Goal: Entertainment & Leisure: Consume media (video, audio)

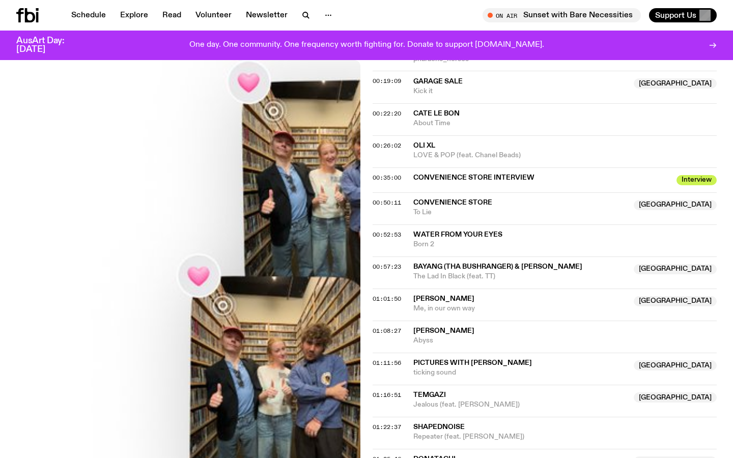
scroll to position [500, 0]
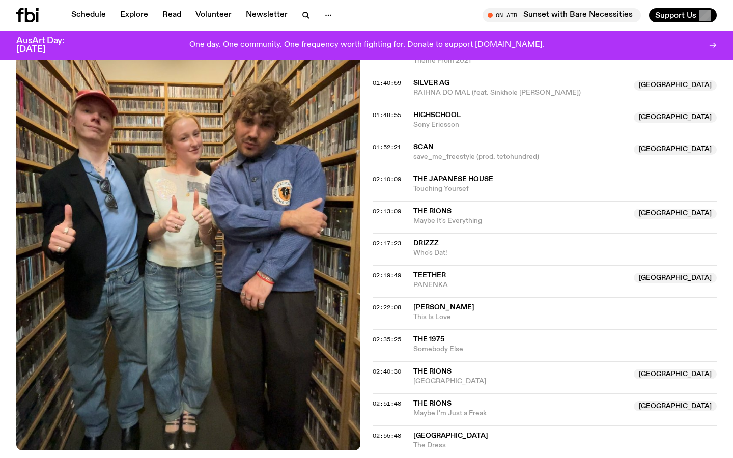
scroll to position [1168, 0]
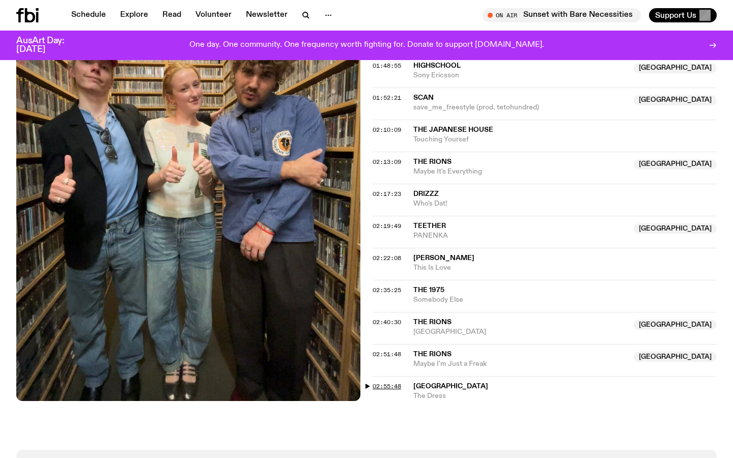
click at [377, 386] on span "02:55:48" at bounding box center [387, 386] width 29 height 8
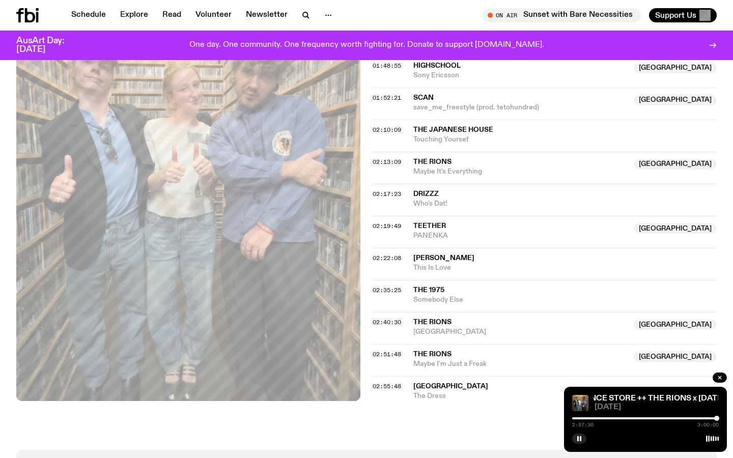
click at [717, 418] on div at bounding box center [716, 418] width 5 height 5
click at [719, 419] on div at bounding box center [719, 418] width 5 height 5
click at [581, 438] on rect "button" at bounding box center [581, 438] width 2 height 5
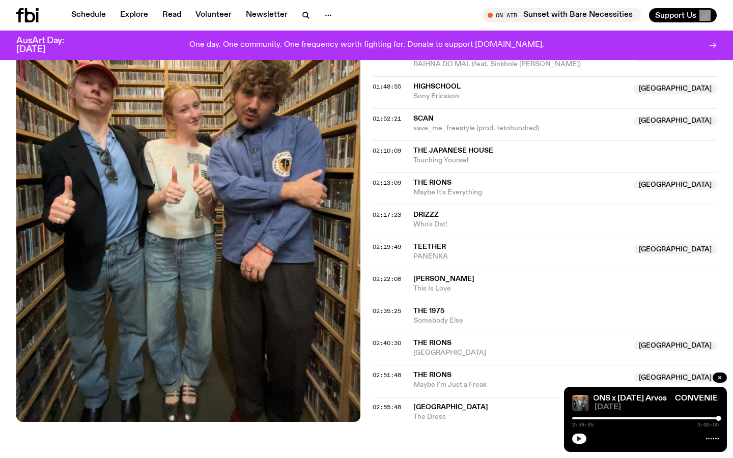
scroll to position [1148, 0]
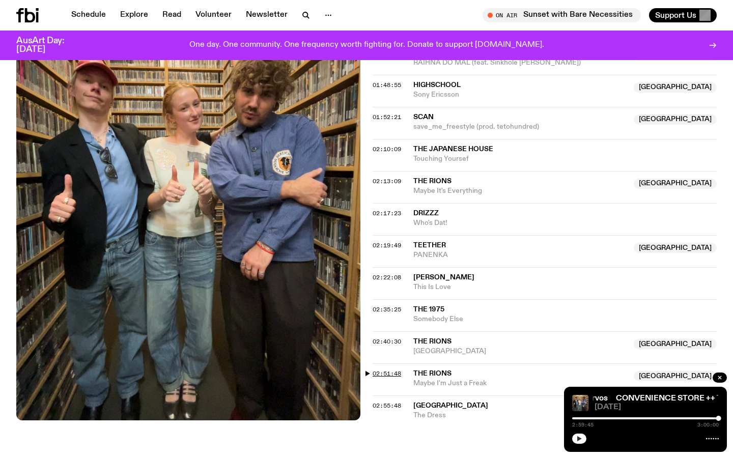
click at [383, 373] on span "02:51:48" at bounding box center [387, 374] width 29 height 8
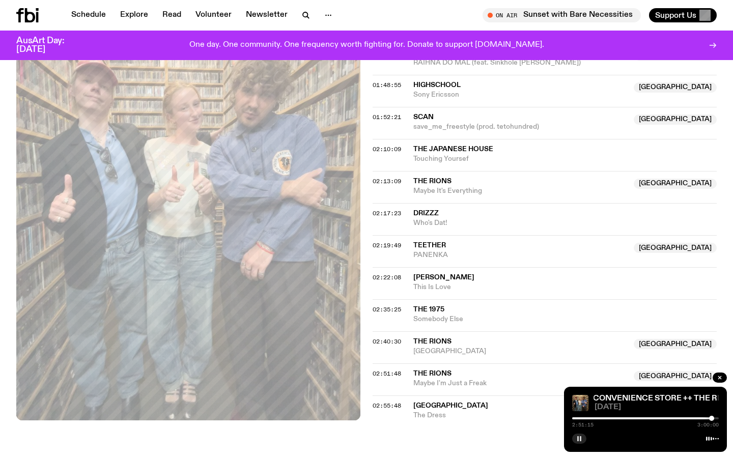
click at [711, 418] on div at bounding box center [711, 418] width 5 height 5
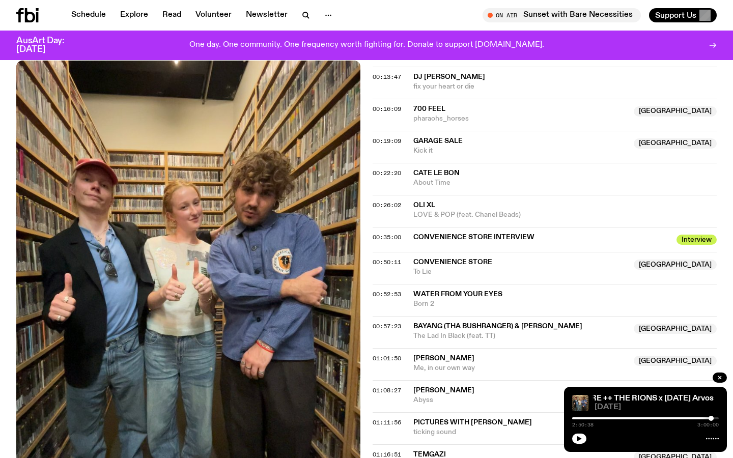
scroll to position [588, 0]
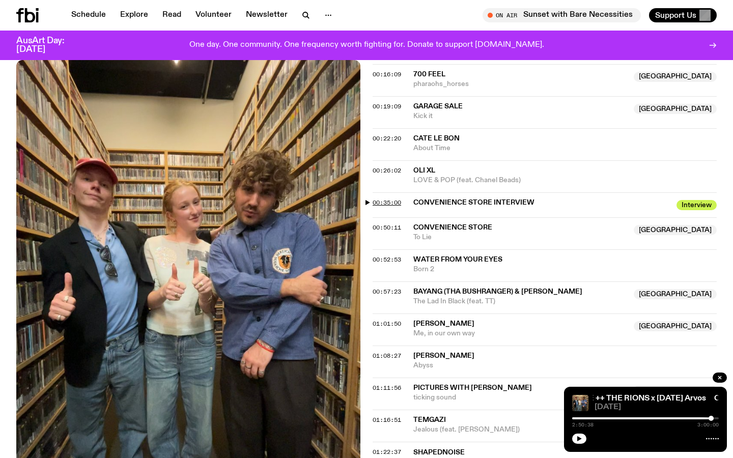
click at [392, 202] on span "00:35:00" at bounding box center [387, 203] width 29 height 8
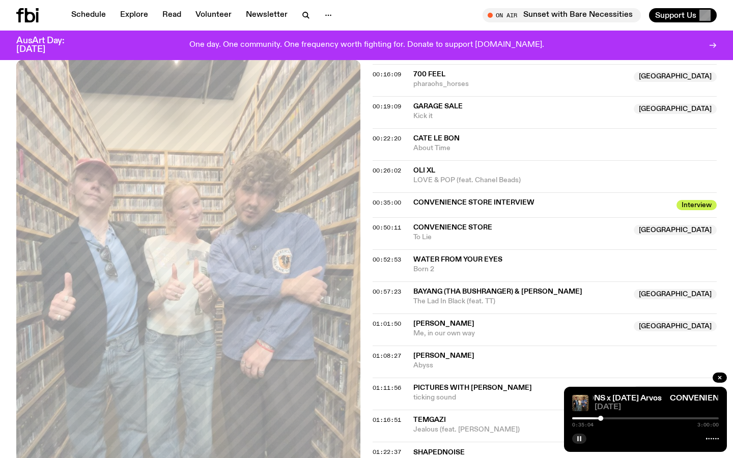
click at [580, 440] on rect "button" at bounding box center [581, 438] width 2 height 5
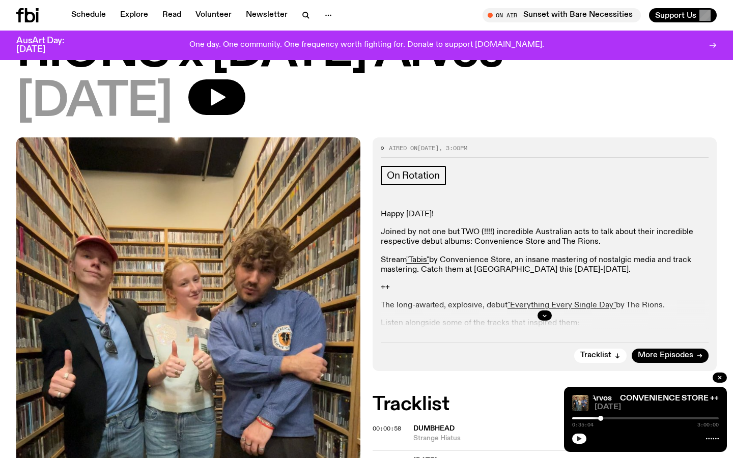
scroll to position [110, 0]
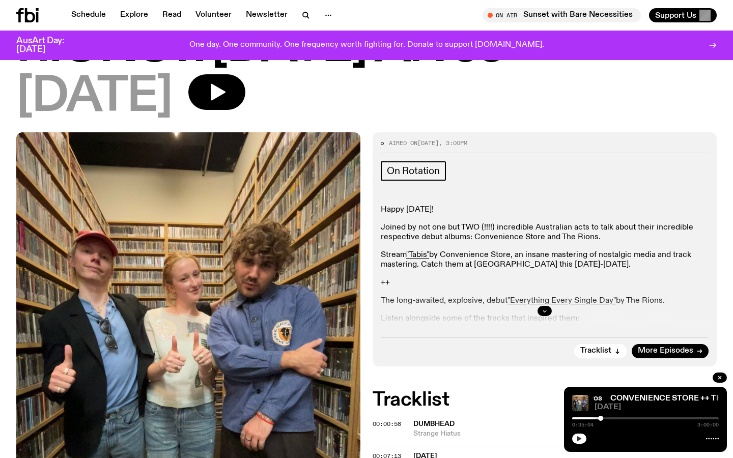
click at [544, 311] on icon "button" at bounding box center [545, 312] width 4 height 2
